Goal: Navigation & Orientation: Find specific page/section

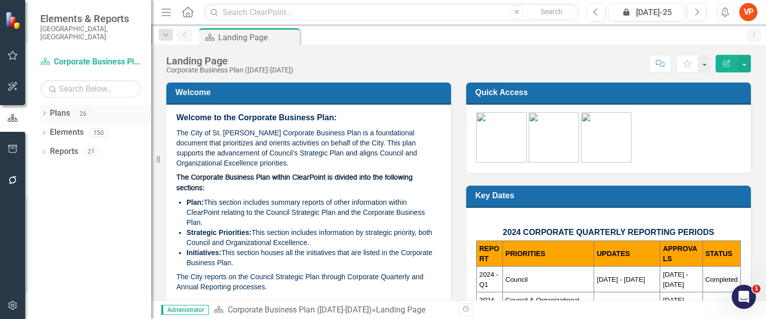
click at [42, 112] on icon "Dropdown" at bounding box center [43, 115] width 7 height 6
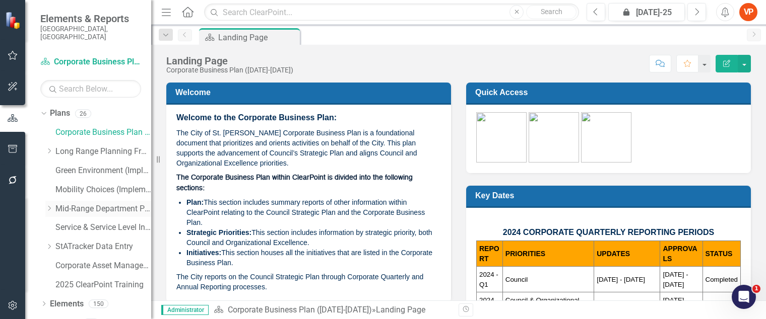
click at [69, 204] on link "Mid-Range Department Plans" at bounding box center [103, 210] width 96 height 12
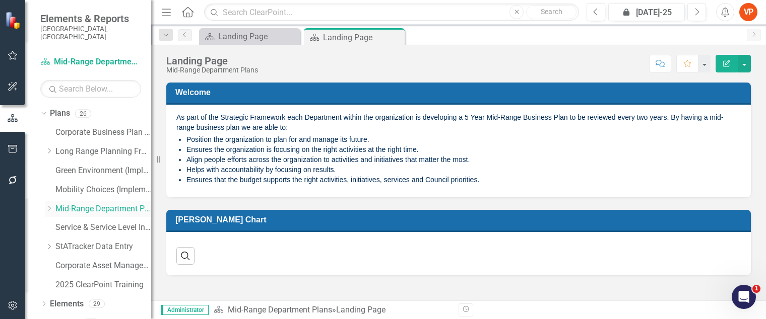
click at [46, 206] on icon "Dropdown" at bounding box center [49, 209] width 8 height 6
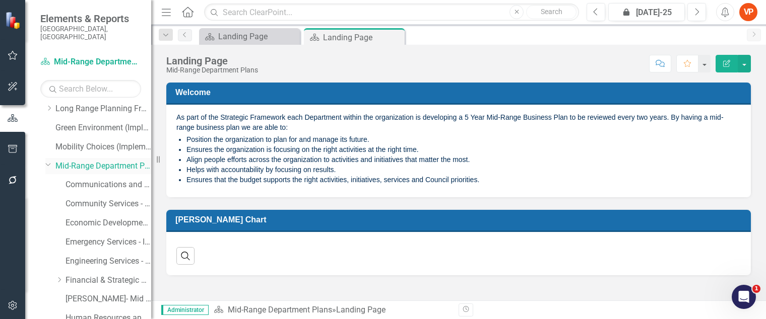
scroll to position [62, 0]
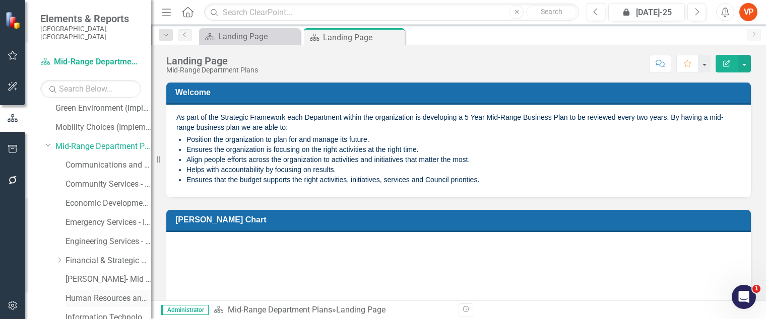
click at [82, 293] on link "Human Resources and Safety - Integrated Business Plan" at bounding box center [108, 299] width 86 height 12
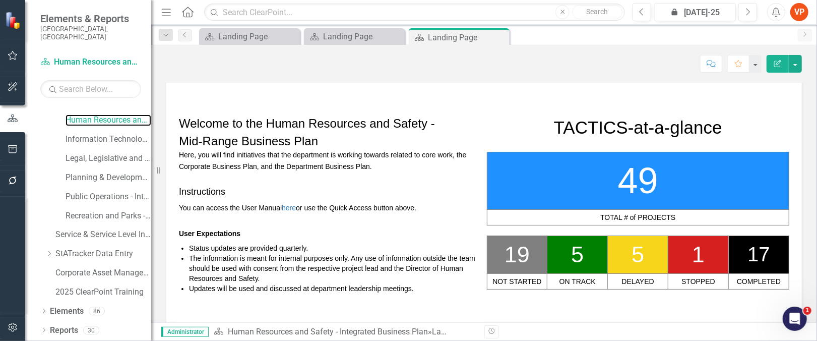
scroll to position [125, 0]
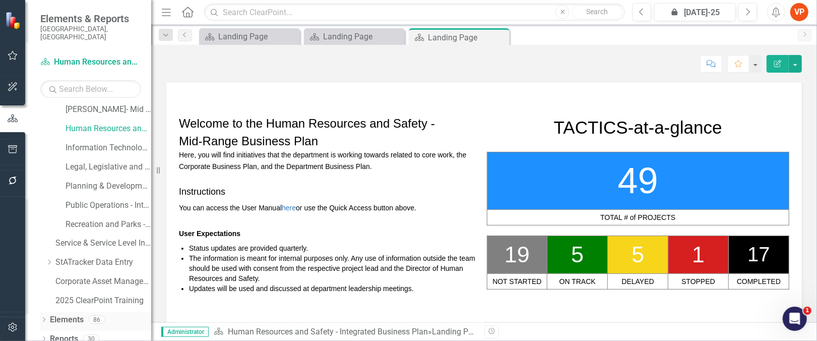
click at [69, 314] on link "Elements" at bounding box center [67, 320] width 34 height 12
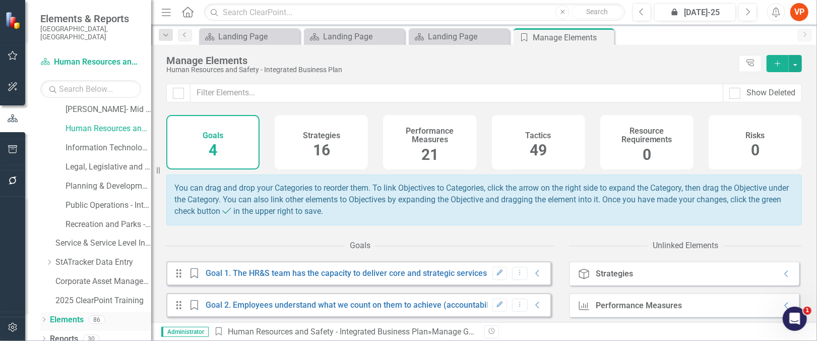
click at [42, 317] on icon "Dropdown" at bounding box center [43, 320] width 7 height 6
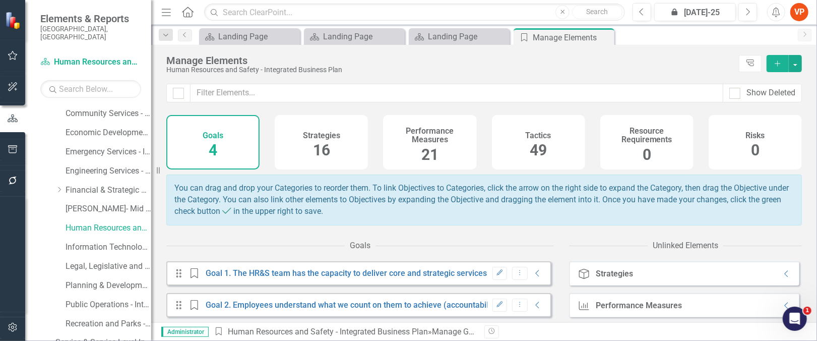
scroll to position [126, 0]
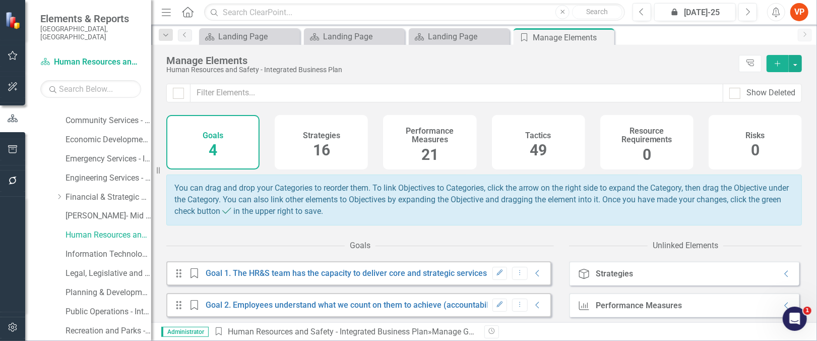
click at [459, 138] on h4 "Performance Measures" at bounding box center [429, 135] width 81 height 18
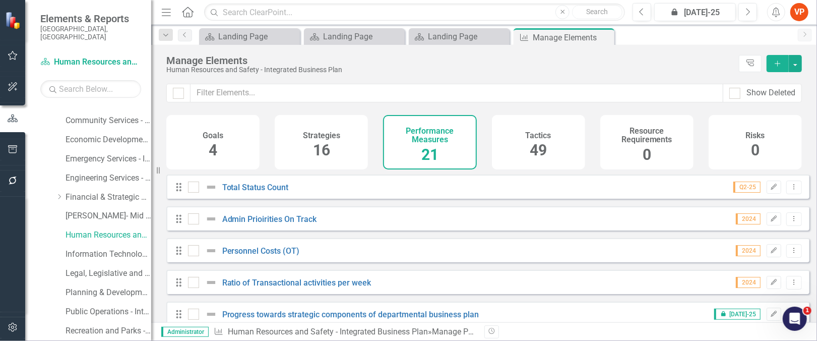
click at [300, 157] on div "Strategies 16" at bounding box center [321, 142] width 93 height 54
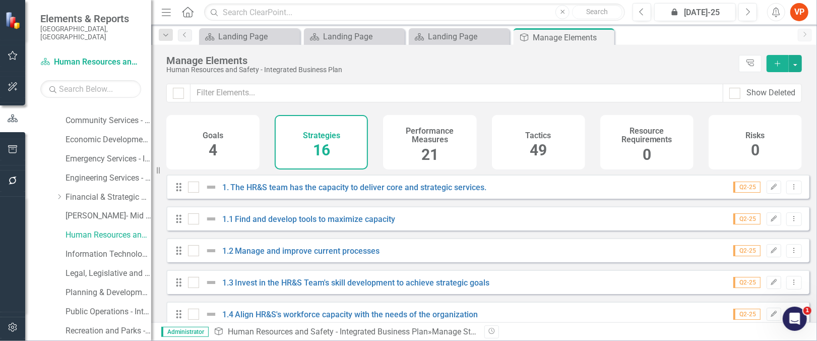
click at [233, 143] on div "Goals 4" at bounding box center [212, 142] width 93 height 54
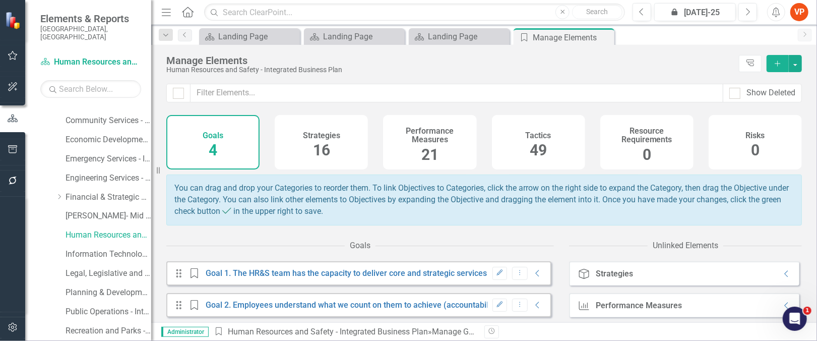
click at [548, 153] on div "Tactics 49" at bounding box center [538, 142] width 93 height 54
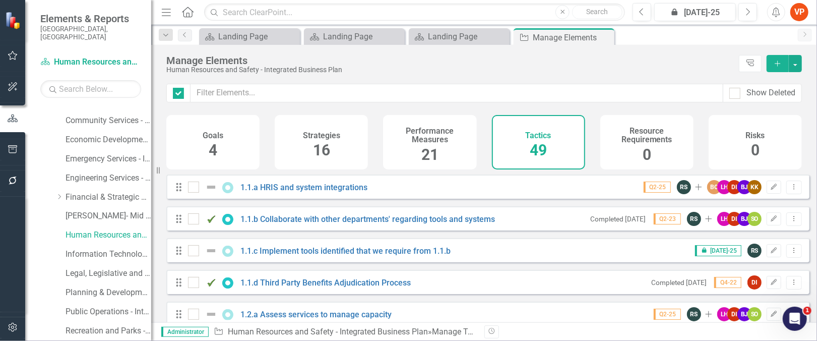
checkbox input "false"
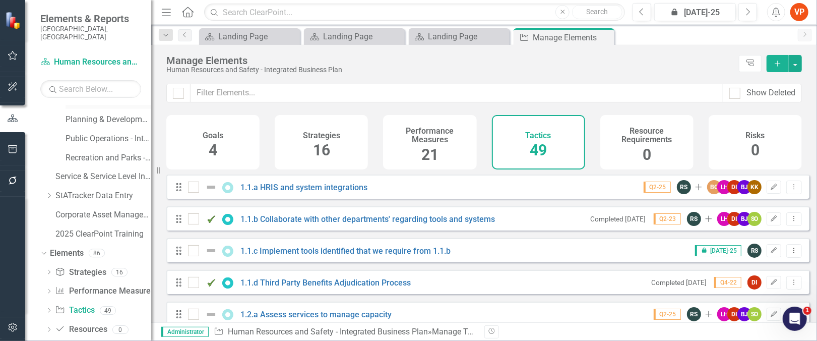
scroll to position [328, 0]
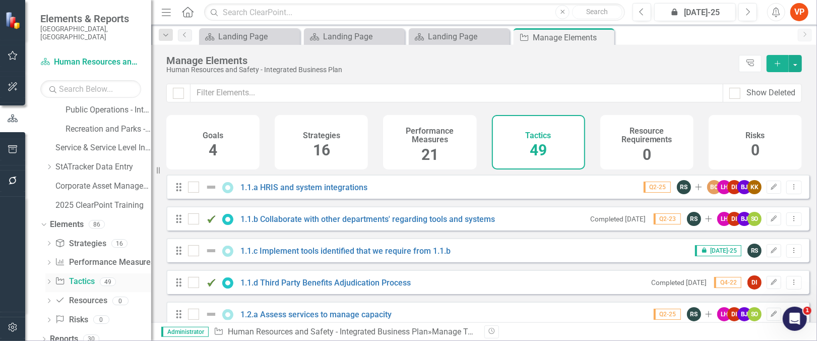
click at [48, 280] on icon "Dropdown" at bounding box center [48, 283] width 7 height 6
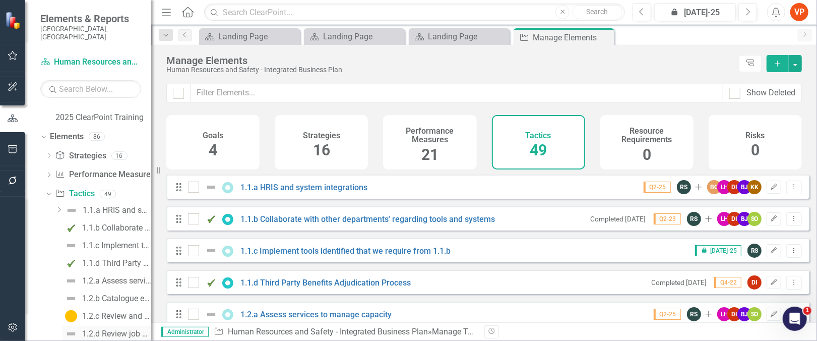
scroll to position [386, 0]
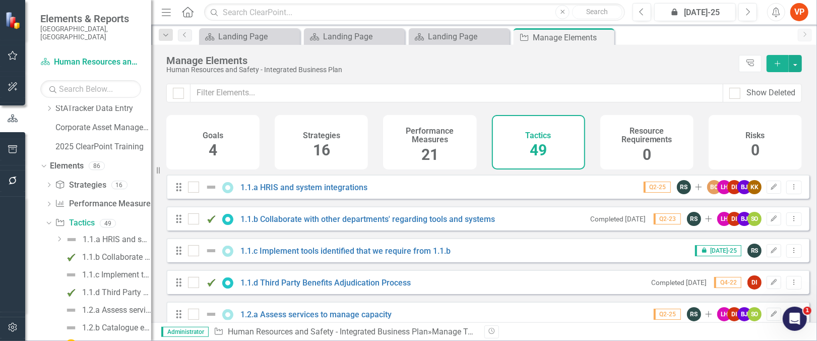
click at [57, 236] on icon "Dropdown" at bounding box center [59, 239] width 8 height 6
click at [57, 237] on div "Dropdown" at bounding box center [59, 239] width 8 height 5
click at [56, 234] on icon "Dropdown" at bounding box center [58, 238] width 6 height 8
click at [49, 219] on icon "Dropdown" at bounding box center [48, 222] width 6 height 7
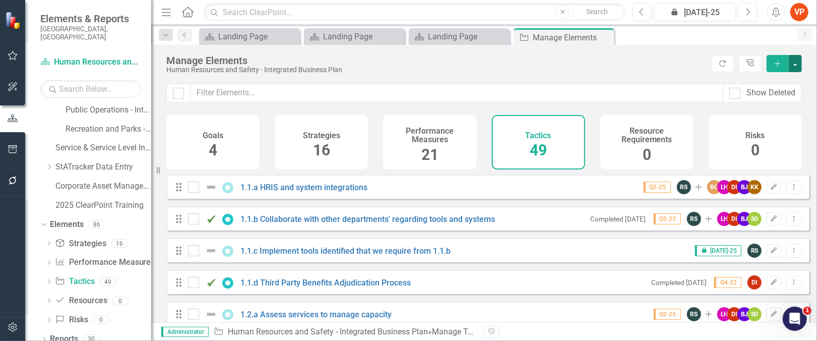
click at [798, 66] on button "button" at bounding box center [794, 63] width 13 height 17
click at [80, 276] on link "Tactic Tactics" at bounding box center [74, 282] width 39 height 12
click at [65, 219] on link "Elements" at bounding box center [67, 225] width 34 height 12
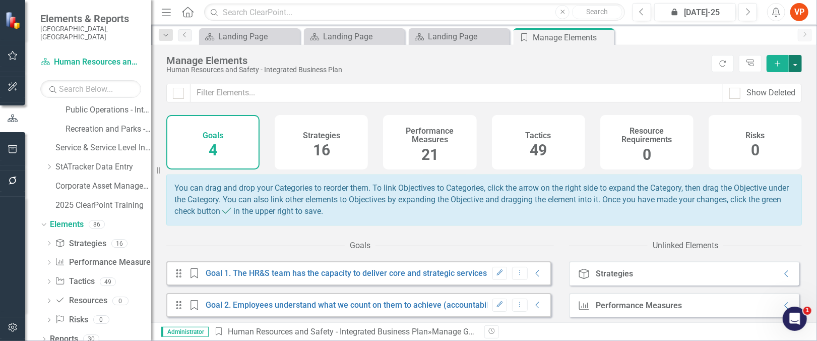
click at [796, 66] on button "button" at bounding box center [794, 63] width 13 height 17
click at [529, 154] on span "49" at bounding box center [537, 150] width 17 height 18
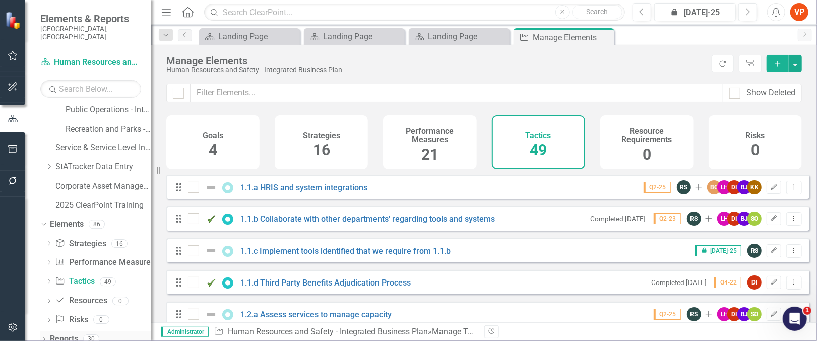
click at [58, 333] on link "Reports" at bounding box center [64, 339] width 28 height 12
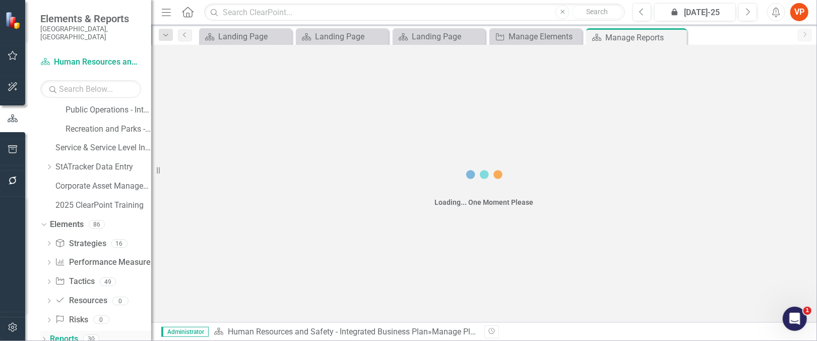
click at [44, 336] on icon at bounding box center [44, 338] width 3 height 5
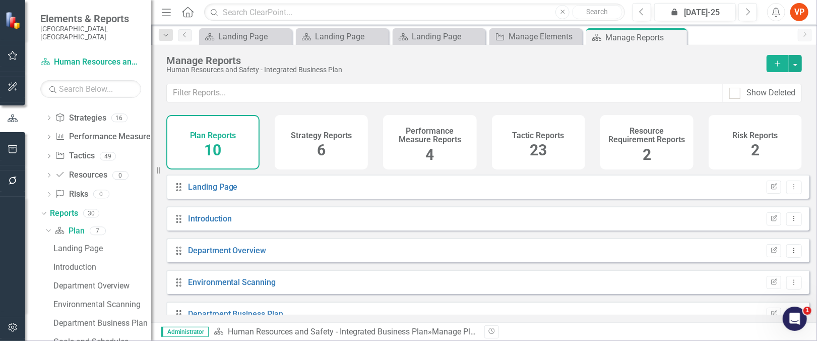
scroll to position [462, 0]
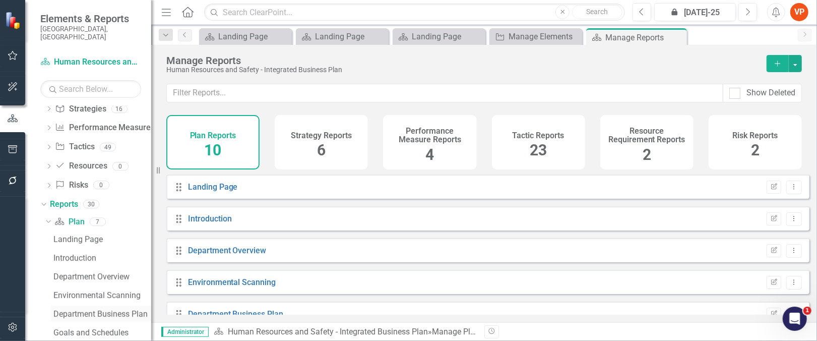
click at [67, 309] on div "Department Business Plan" at bounding box center [102, 313] width 98 height 9
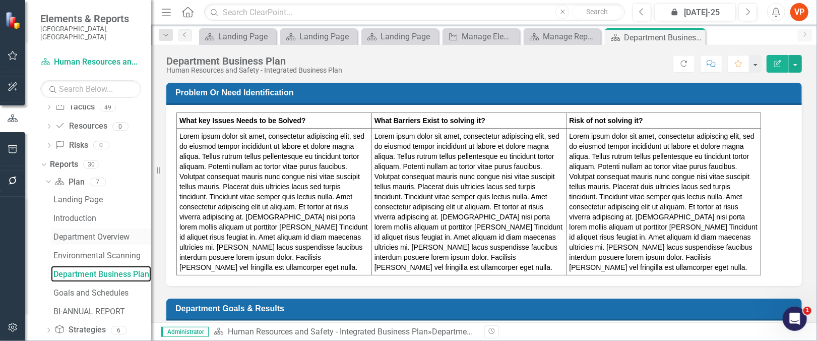
scroll to position [585, 0]
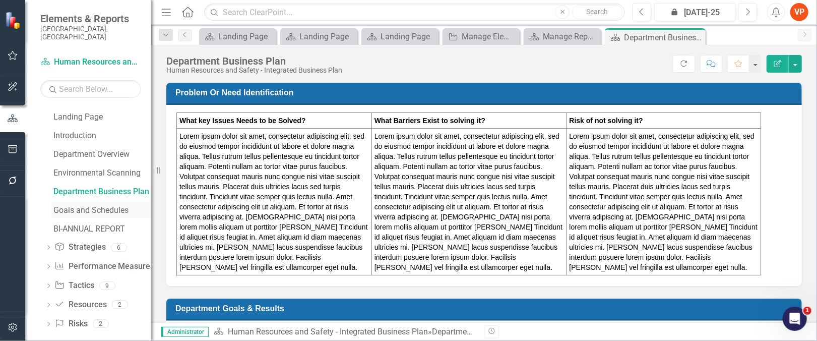
click at [64, 206] on div "Goals and Schedules" at bounding box center [102, 210] width 98 height 9
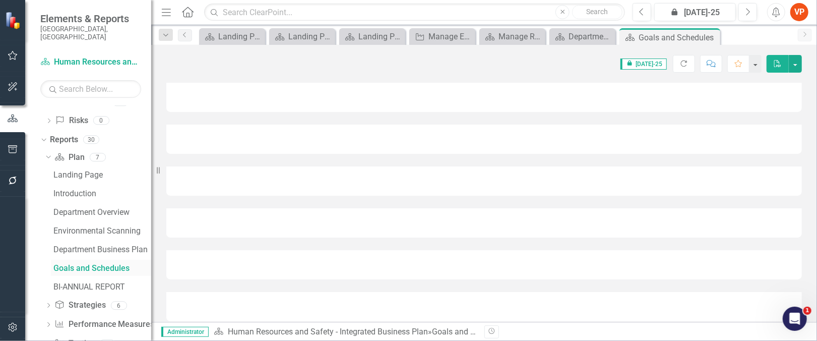
scroll to position [453, 0]
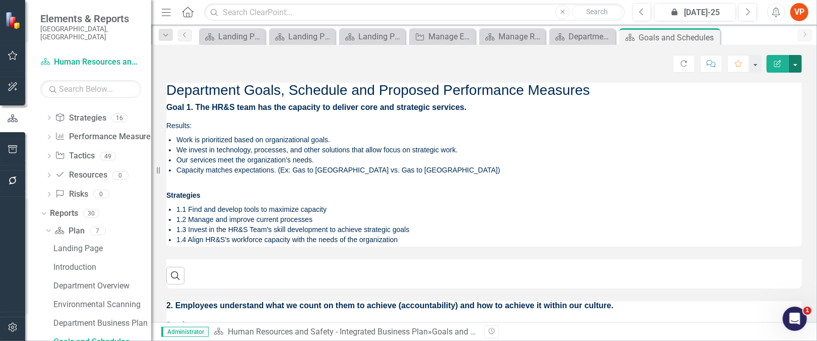
click at [793, 62] on button "button" at bounding box center [794, 64] width 13 height 18
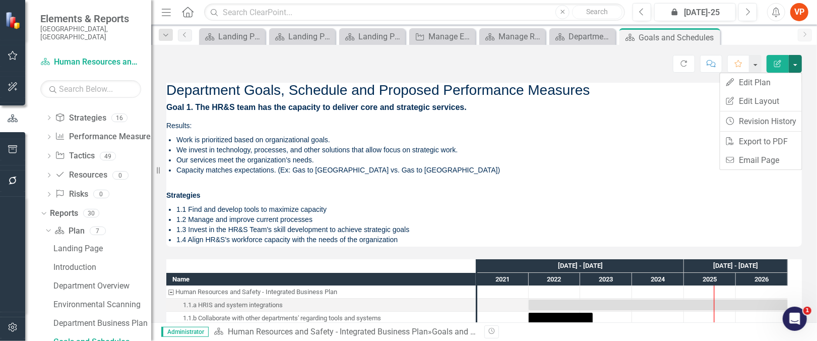
click at [451, 55] on div "Score: N/A icon.lock [DATE]-25 Completed Refresh Comment Favorite Edit Report" at bounding box center [483, 63] width 635 height 17
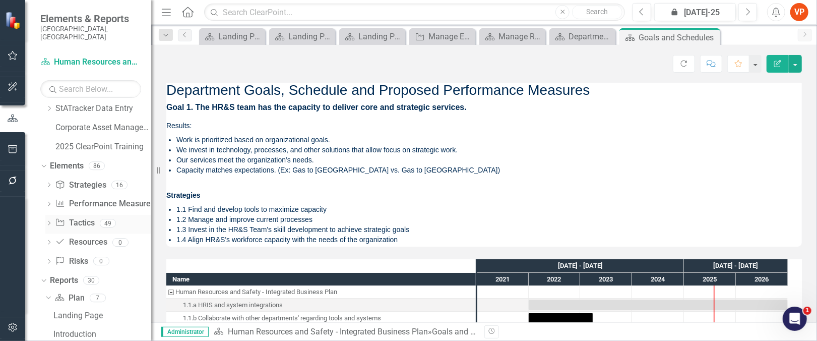
click at [79, 217] on link "Tactic Tactics" at bounding box center [74, 223] width 39 height 12
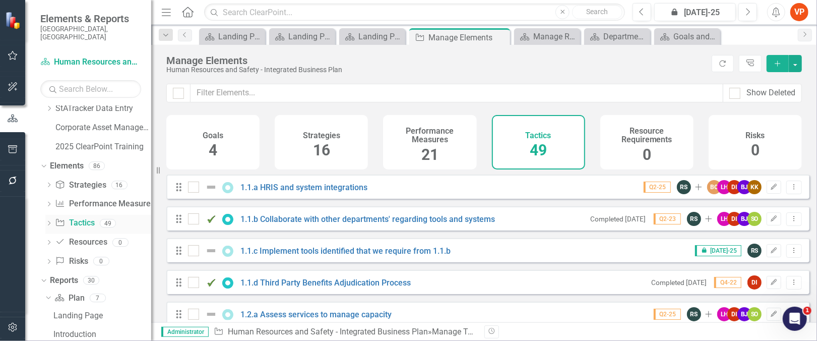
click at [50, 221] on icon "Dropdown" at bounding box center [48, 224] width 7 height 6
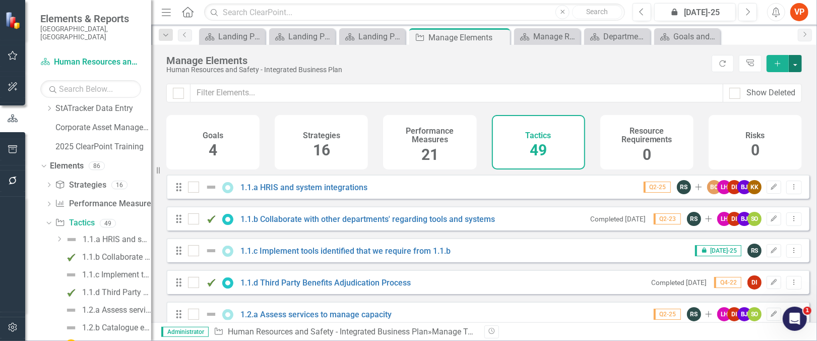
click at [792, 67] on button "button" at bounding box center [794, 63] width 13 height 17
click at [661, 66] on div "Human Resources and Safety - Integrated Business Plan" at bounding box center [436, 70] width 540 height 8
click at [298, 192] on link "1.1.a HRIS and system integrations" at bounding box center [304, 187] width 127 height 10
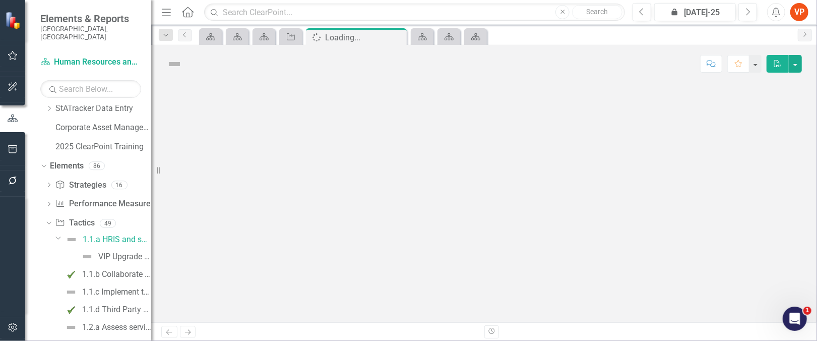
scroll to position [285, 0]
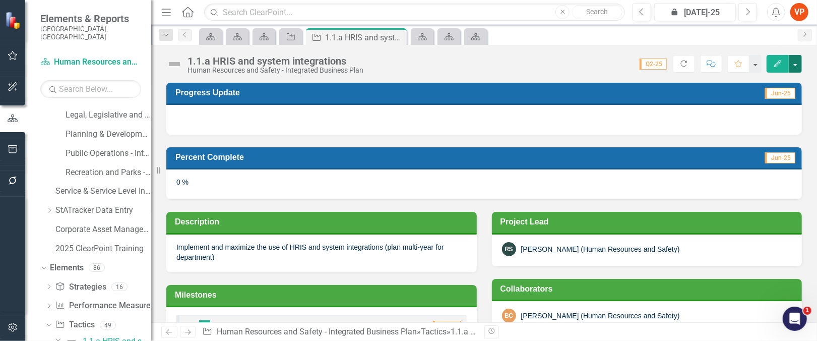
click at [796, 62] on button "button" at bounding box center [794, 64] width 13 height 18
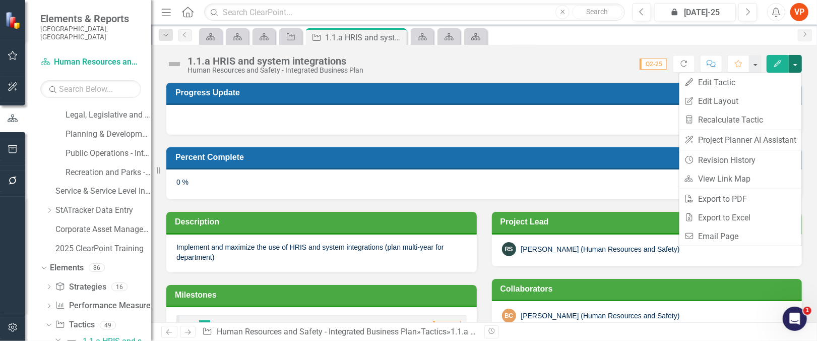
click at [521, 66] on div "Score: 0.00 Q2-25 Completed Refresh Comment Favorite Edit" at bounding box center [584, 63] width 433 height 17
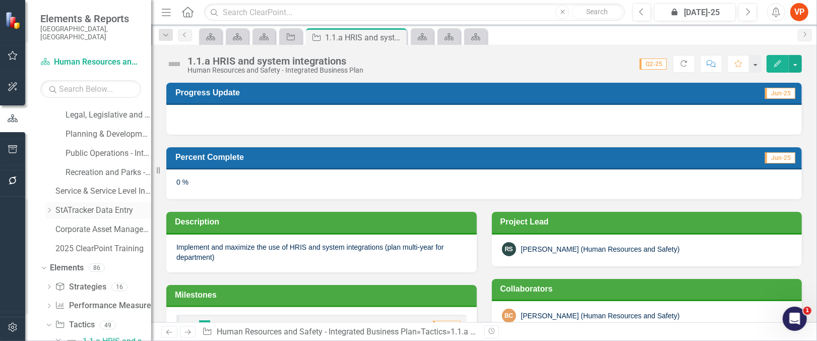
click at [66, 205] on link "StATracker Data Entry" at bounding box center [103, 211] width 96 height 12
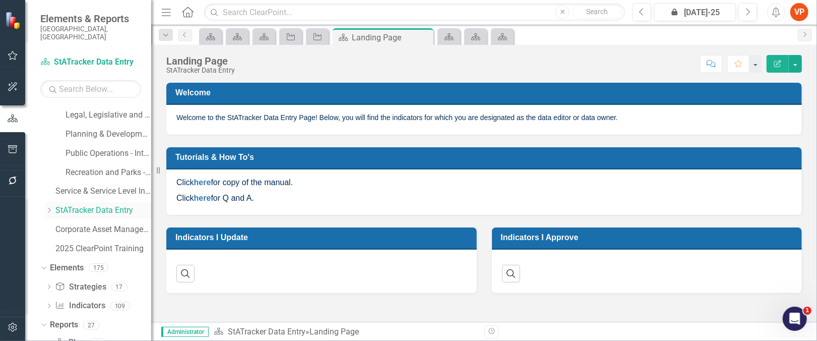
scroll to position [303, 0]
